Goal: Task Accomplishment & Management: Manage account settings

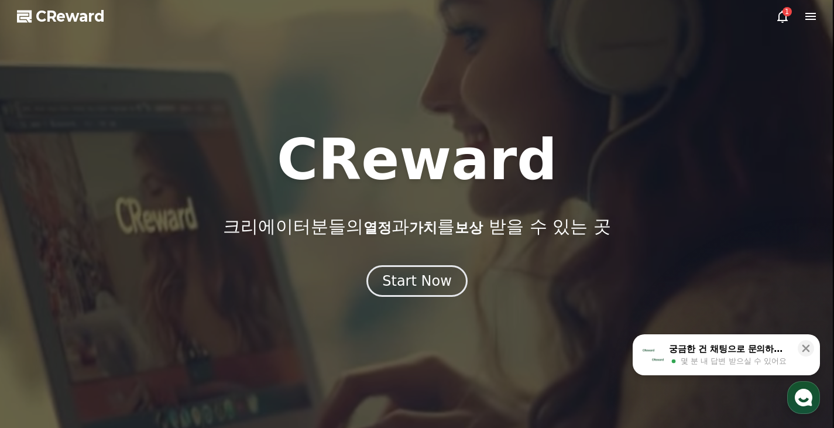
click at [786, 18] on icon at bounding box center [782, 16] width 14 height 14
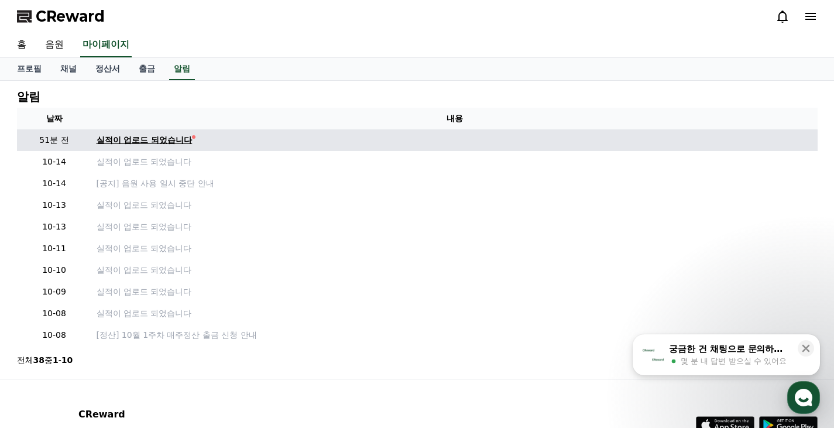
click at [165, 144] on div "실적이 업로드 되었습니다" at bounding box center [145, 140] width 96 height 12
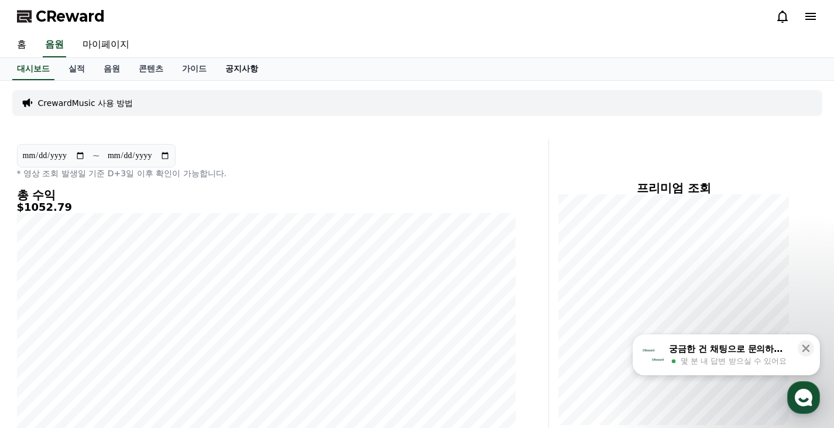
click at [247, 70] on link "공지사항" at bounding box center [241, 69] width 51 height 22
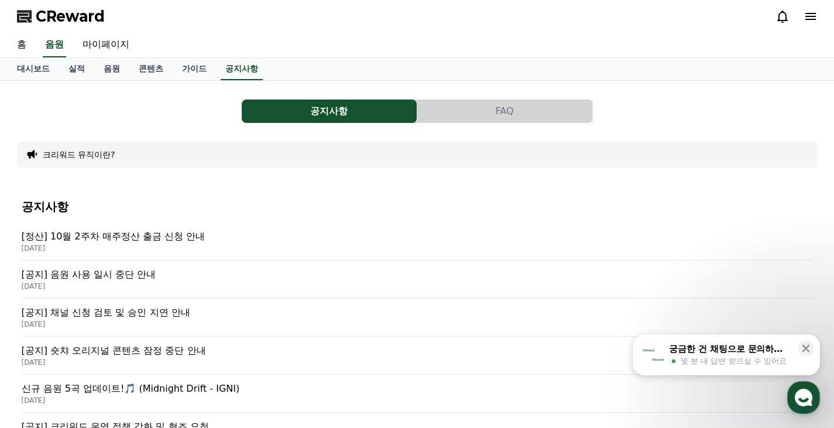
click at [136, 234] on p "[정산] 10월 2주차 매주정산 출금 신청 안내" at bounding box center [417, 236] width 791 height 14
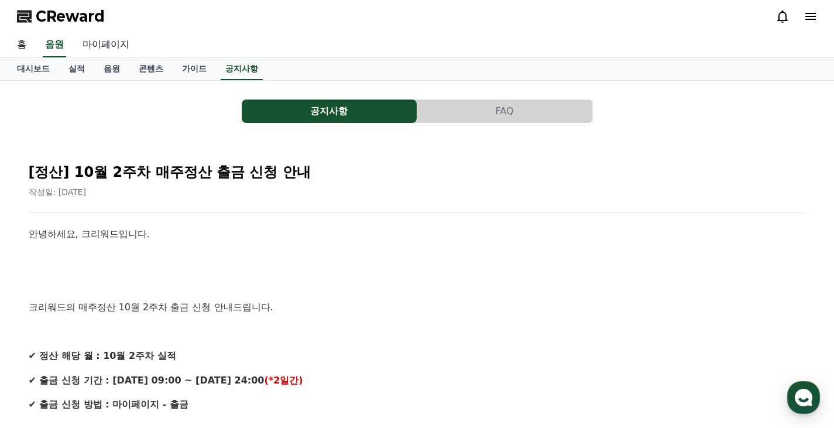
click at [107, 47] on link "마이페이지" at bounding box center [106, 45] width 66 height 25
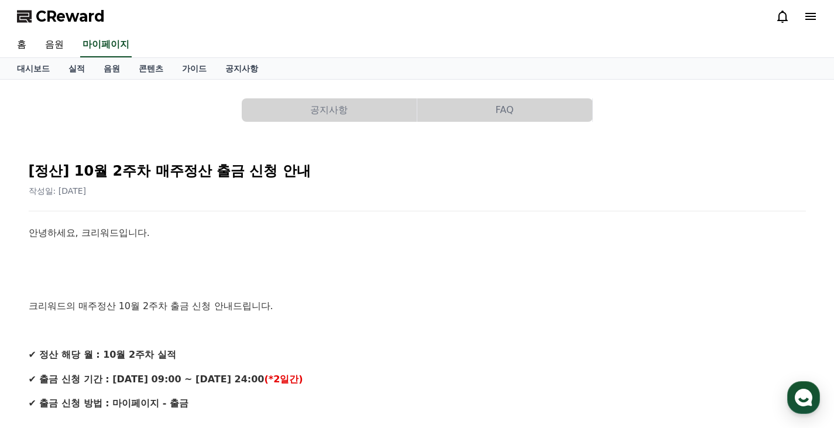
select select "**********"
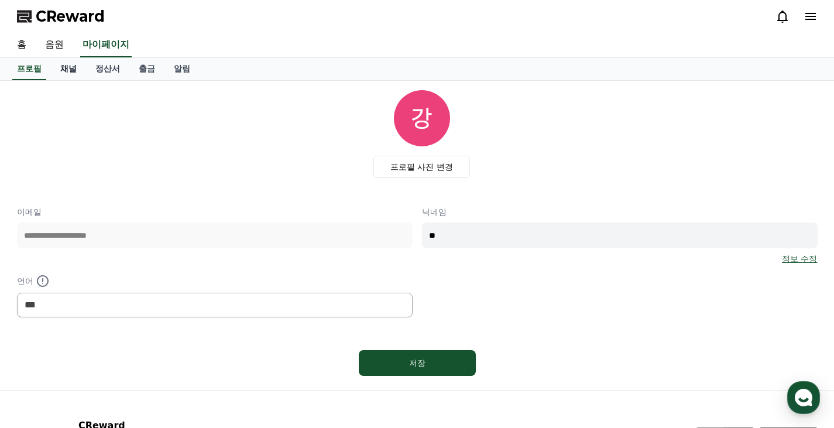
click at [71, 68] on link "채널" at bounding box center [68, 69] width 35 height 22
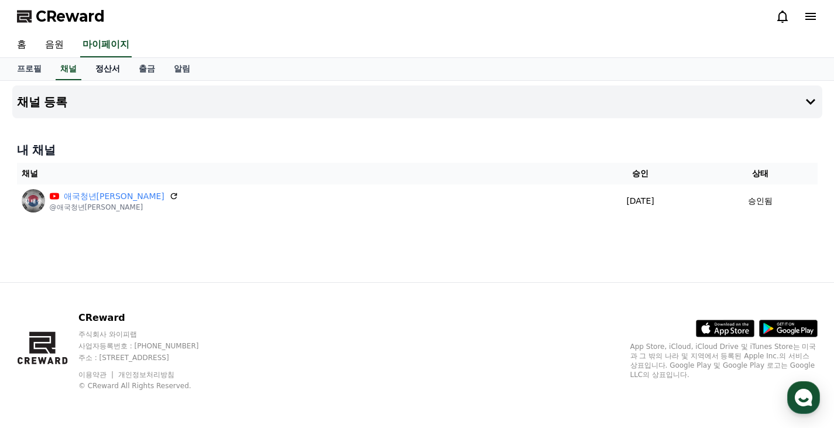
click at [110, 67] on link "정산서" at bounding box center [107, 69] width 43 height 22
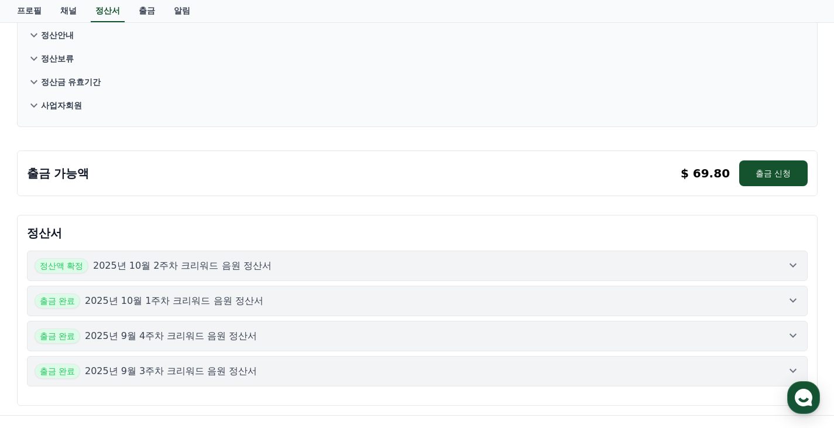
scroll to position [117, 0]
click at [751, 174] on button "출금 신청" at bounding box center [773, 173] width 68 height 26
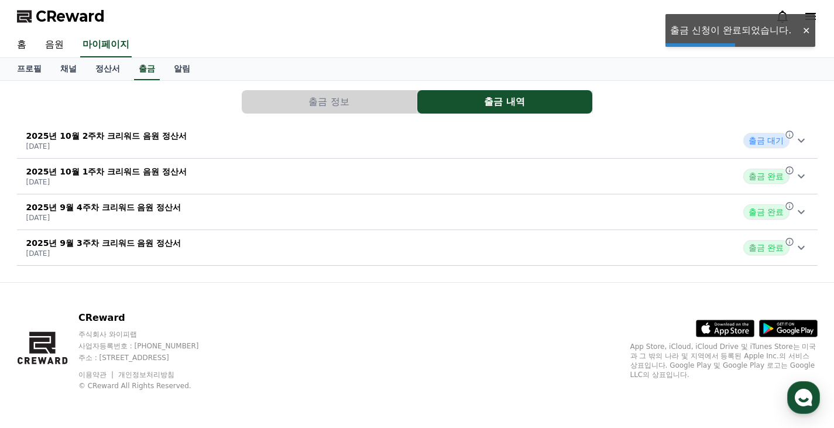
click at [379, 147] on div "2025년 10월 2주차 크리워드 음원 정산서 [DATE] 출금 대기" at bounding box center [417, 140] width 800 height 30
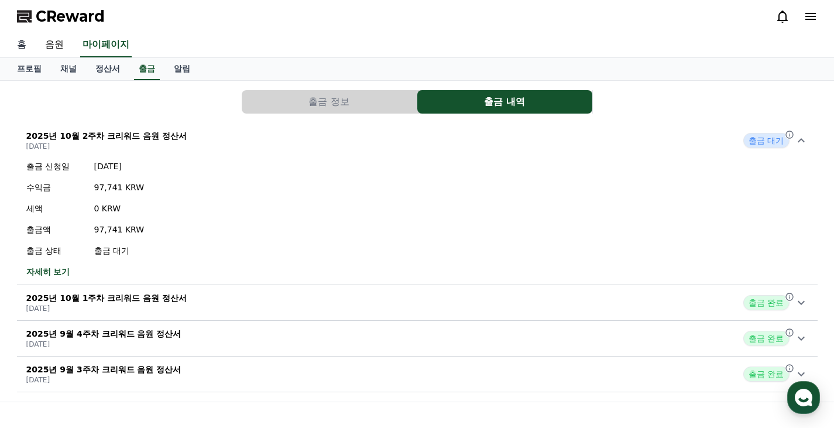
click at [27, 46] on link "홈" at bounding box center [22, 45] width 28 height 25
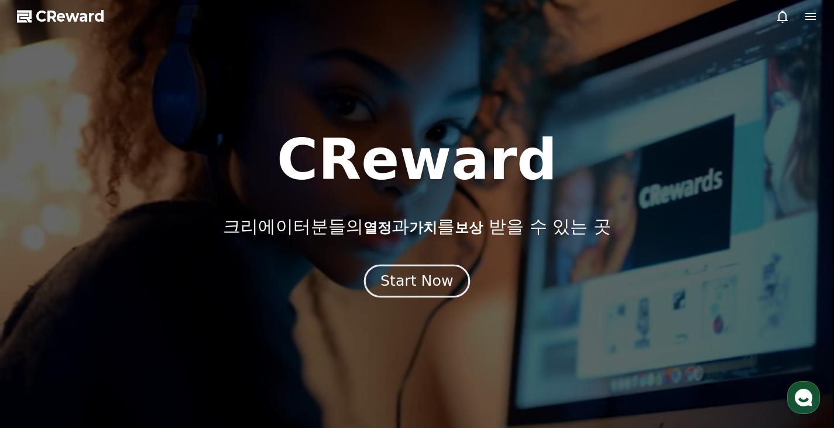
click at [448, 280] on div "Start Now" at bounding box center [416, 281] width 73 height 20
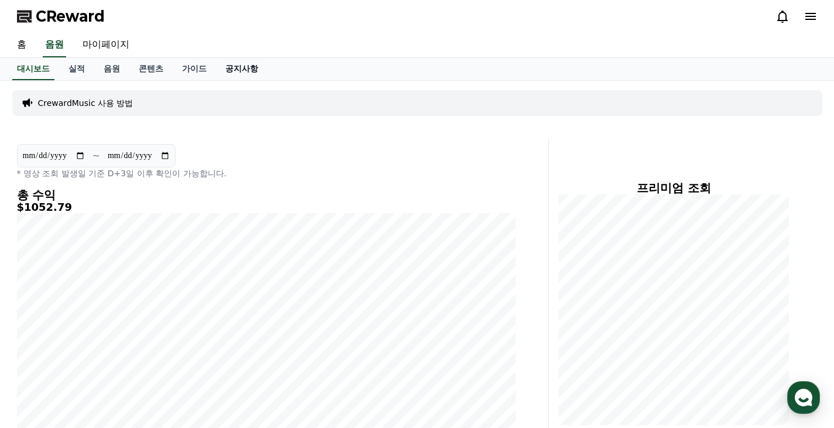
click at [254, 70] on link "공지사항" at bounding box center [241, 69] width 51 height 22
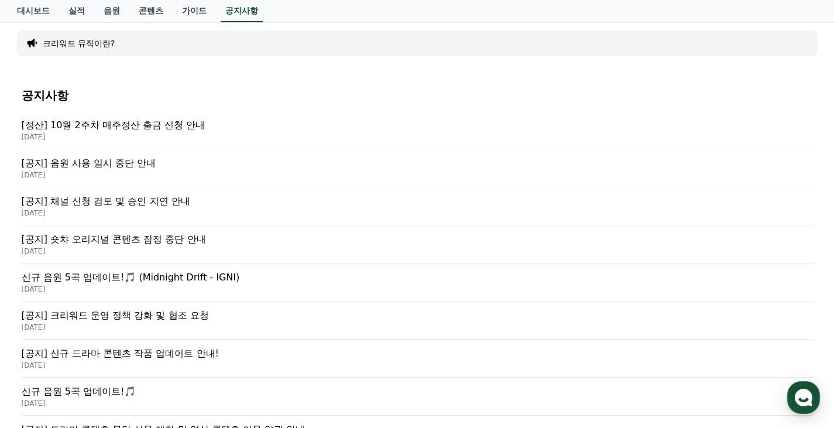
scroll to position [117, 0]
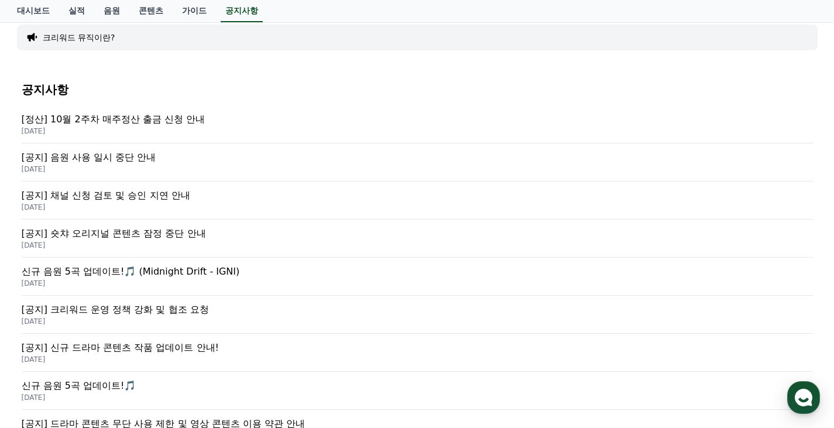
click at [181, 128] on p "[DATE]" at bounding box center [417, 130] width 791 height 9
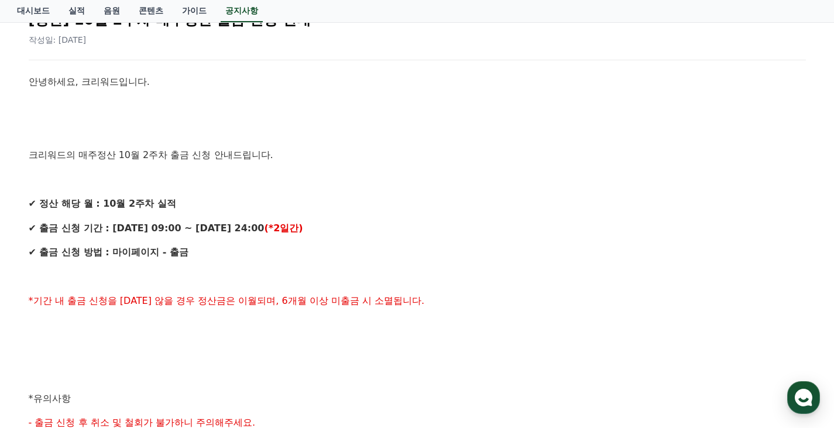
scroll to position [29, 0]
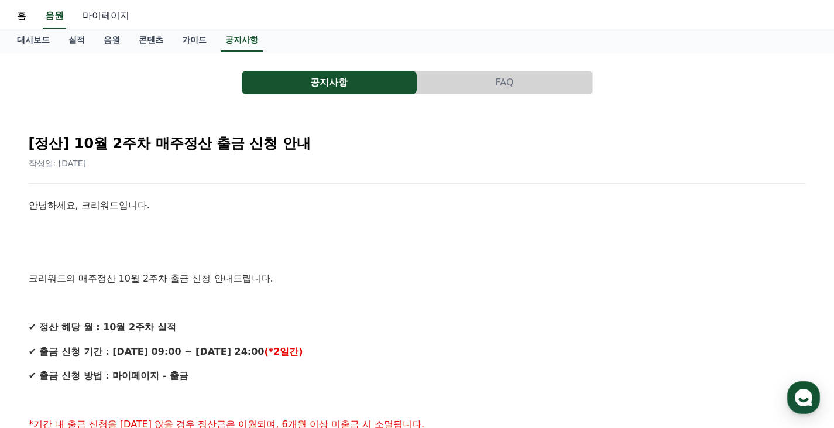
click at [122, 21] on link "마이페이지" at bounding box center [106, 16] width 66 height 25
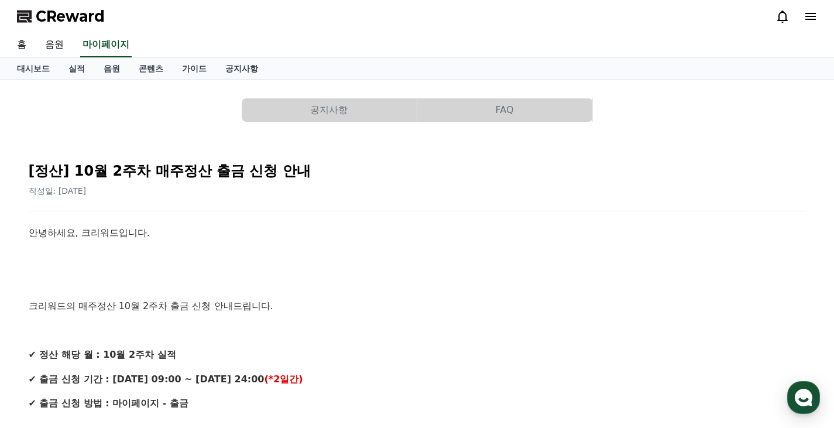
select select "**********"
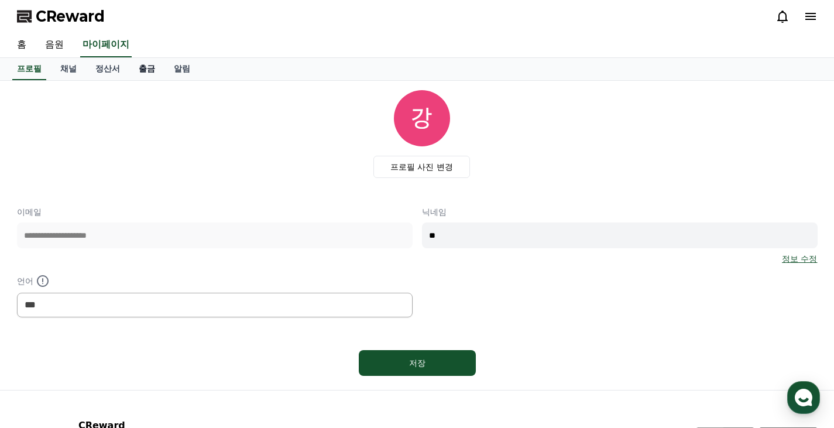
click at [143, 69] on link "출금" at bounding box center [146, 69] width 35 height 22
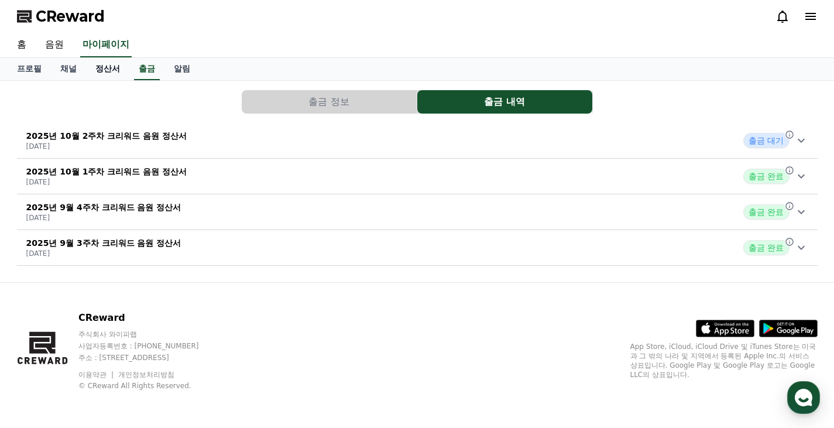
click at [114, 70] on link "정산서" at bounding box center [107, 69] width 43 height 22
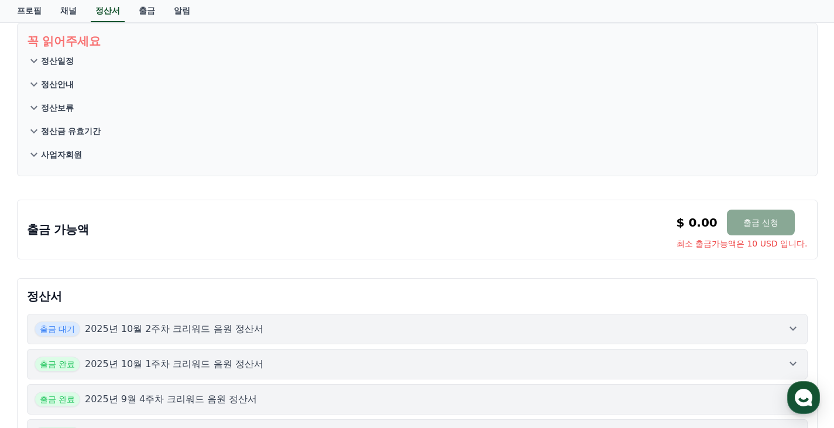
scroll to position [117, 0]
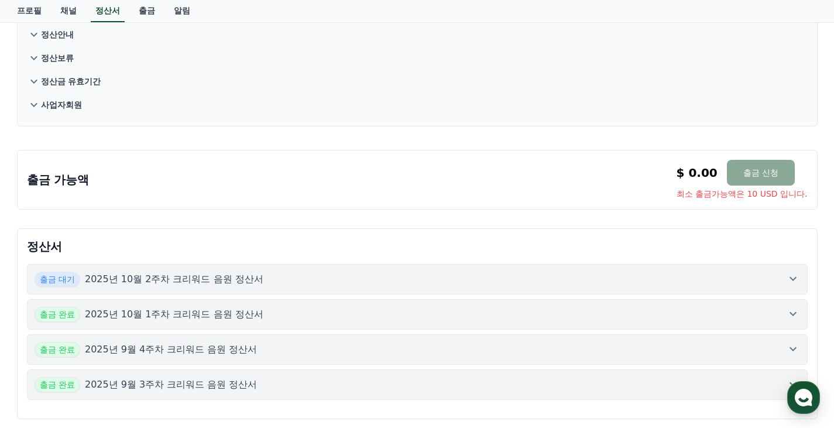
click at [182, 275] on p "2025년 10월 2주차 크리워드 음원 정산서" at bounding box center [174, 279] width 178 height 14
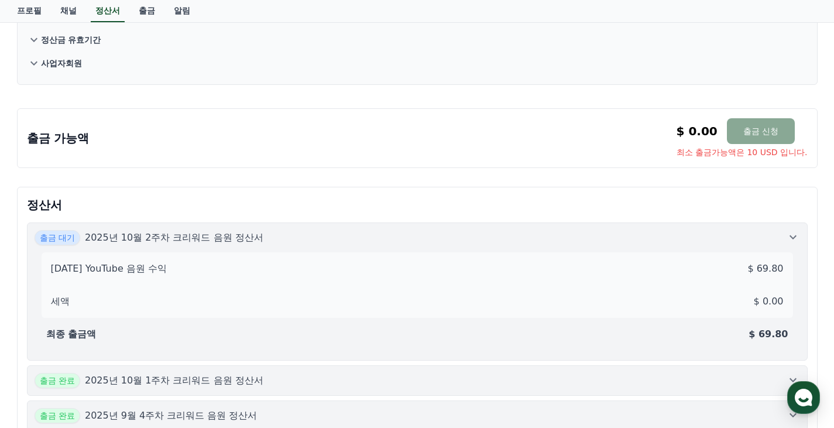
scroll to position [234, 0]
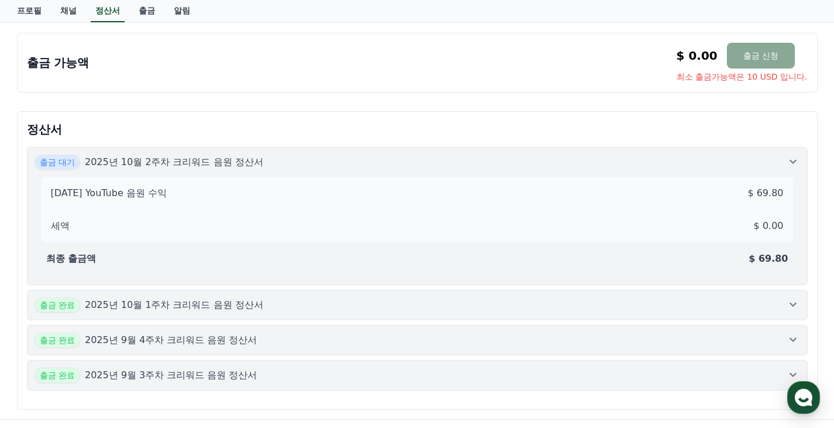
click at [202, 302] on p "2025년 10월 1주차 크리워드 음원 정산서" at bounding box center [174, 305] width 178 height 14
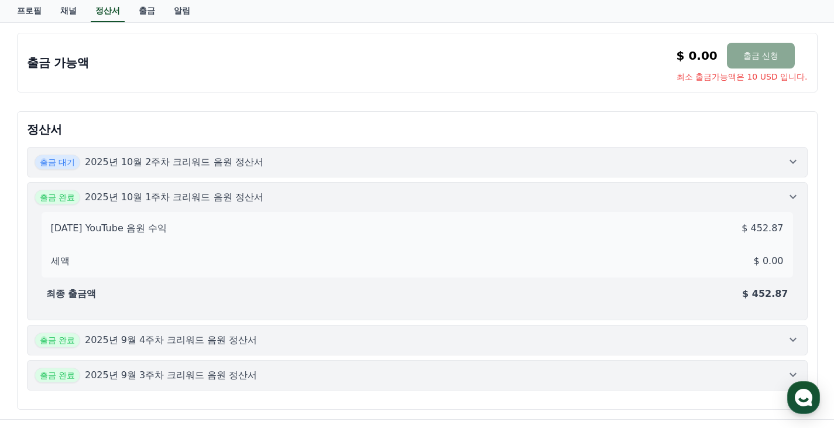
click at [432, 166] on div "출금 대기 2025년 10월 2주차 크리워드 음원 정산서" at bounding box center [417, 161] width 765 height 15
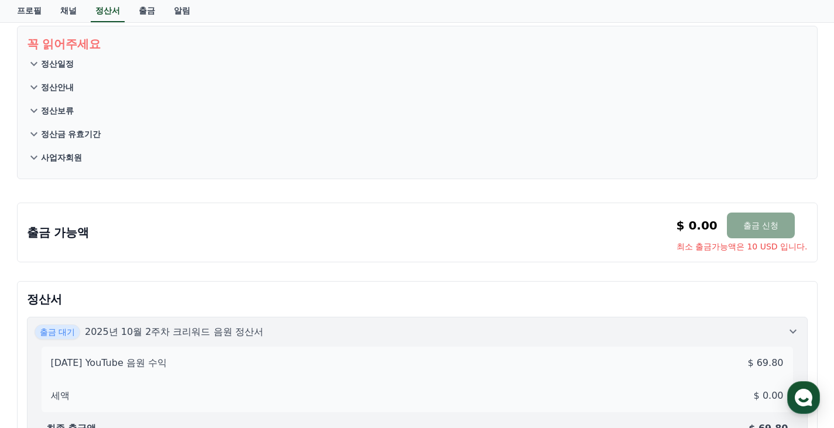
scroll to position [0, 0]
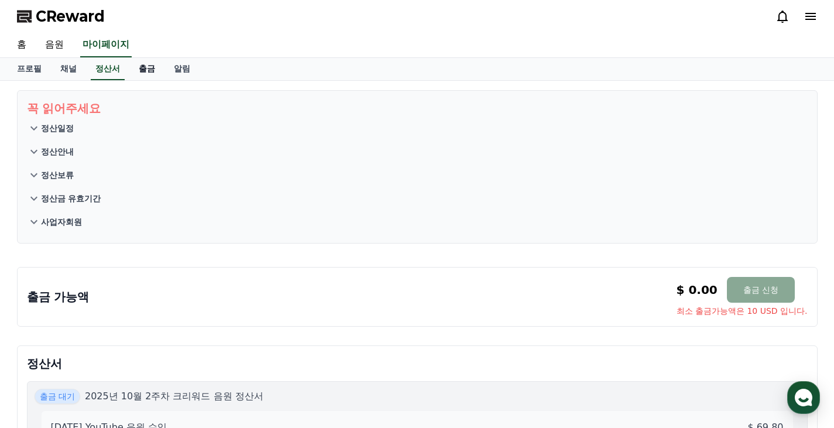
drag, startPoint x: 149, startPoint y: 57, endPoint x: 152, endPoint y: 67, distance: 10.2
click at [149, 57] on div "홈 음원 마이페이지" at bounding box center [417, 45] width 819 height 25
click at [152, 67] on link "출금" at bounding box center [146, 69] width 35 height 22
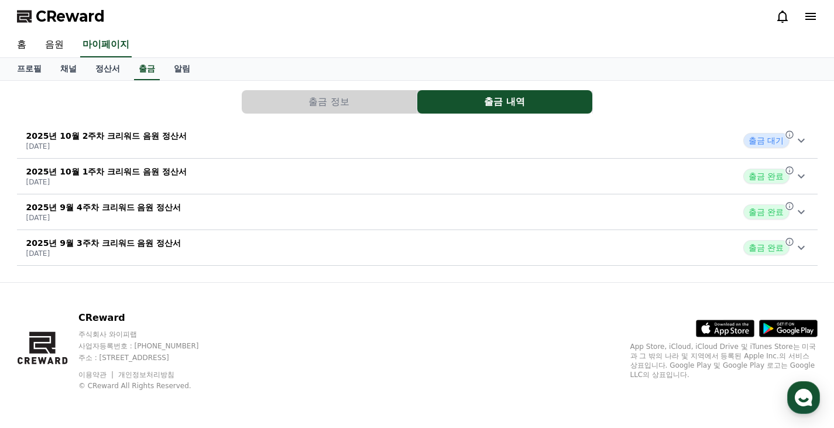
click at [288, 139] on div "2025년 10월 2주차 크리워드 음원 정산서 2025-10-15 출금 대기" at bounding box center [417, 140] width 800 height 30
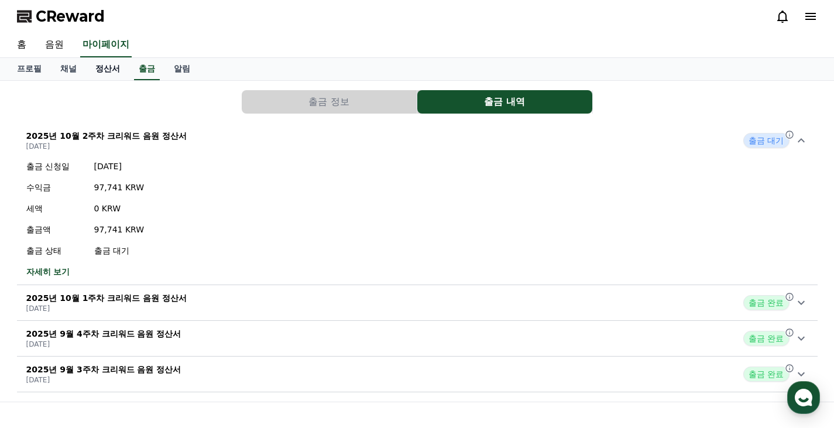
click at [106, 66] on link "정산서" at bounding box center [107, 69] width 43 height 22
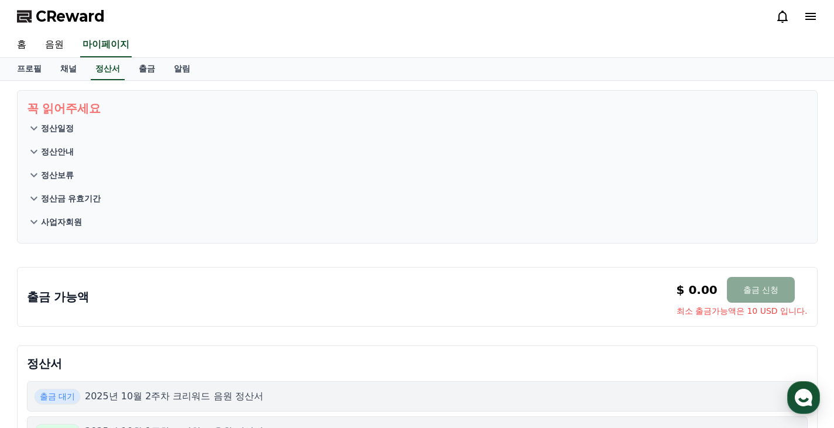
click at [47, 180] on p "정산보류" at bounding box center [57, 175] width 33 height 12
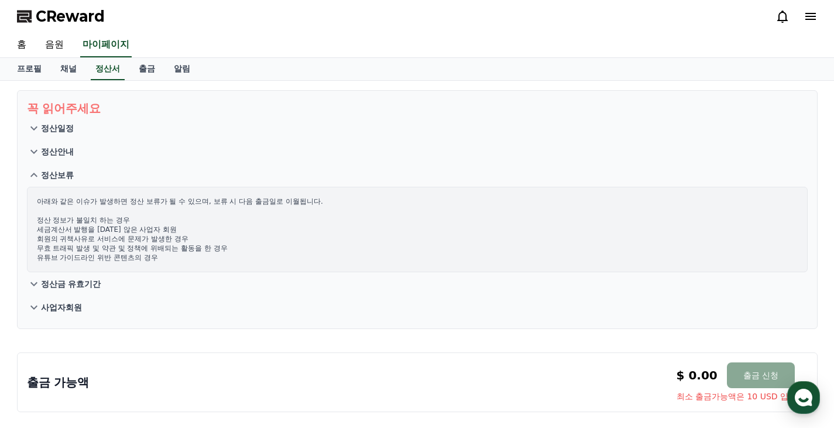
click at [62, 281] on p "정산금 유효기간" at bounding box center [71, 284] width 60 height 12
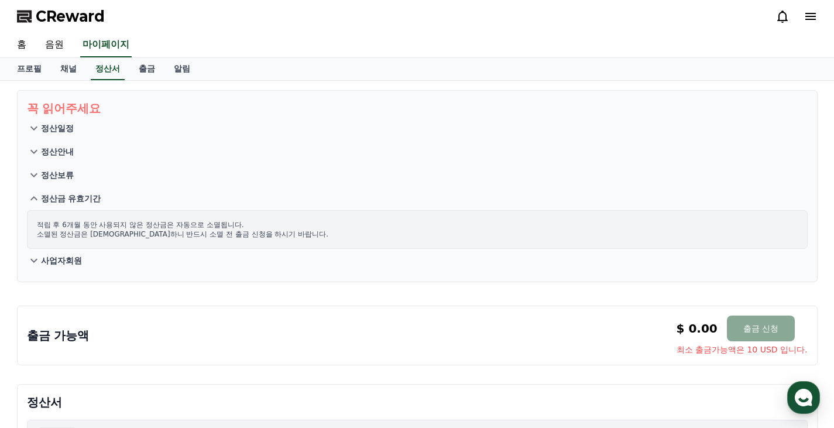
click at [59, 262] on p "사업자회원" at bounding box center [61, 260] width 41 height 12
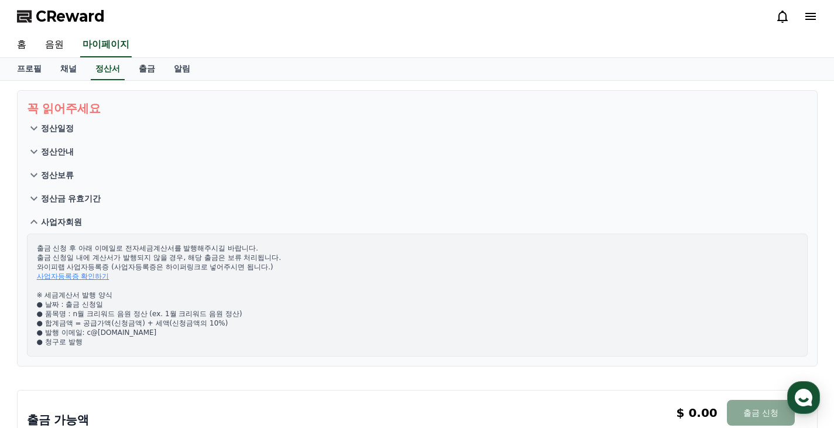
click at [777, 12] on icon at bounding box center [782, 16] width 14 height 14
